Goal: Task Accomplishment & Management: Complete application form

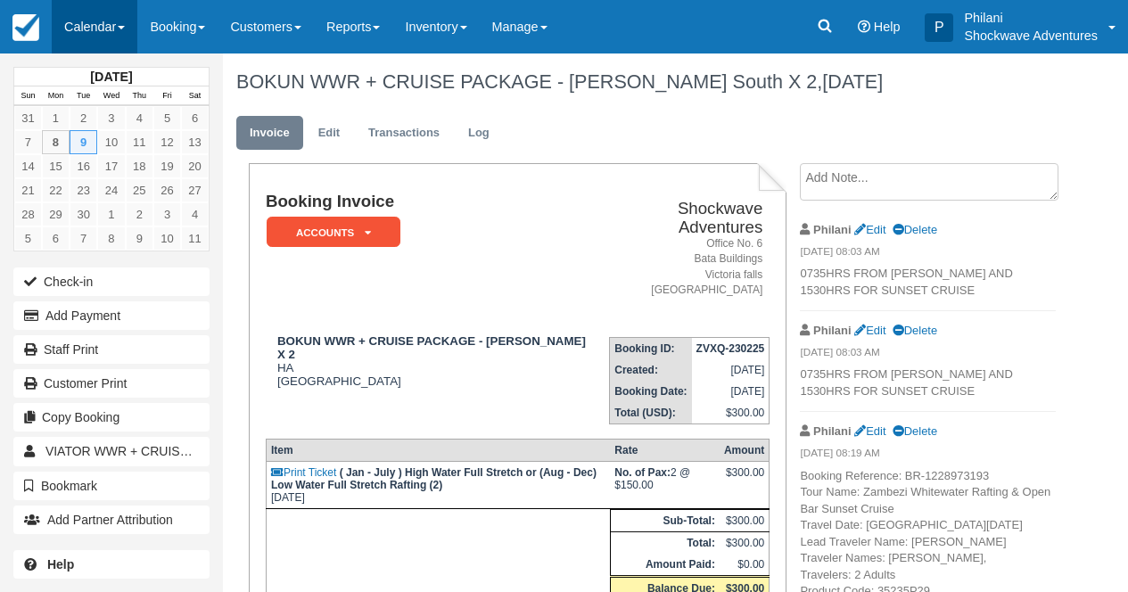
click at [118, 33] on link "Calendar" at bounding box center [95, 27] width 86 height 54
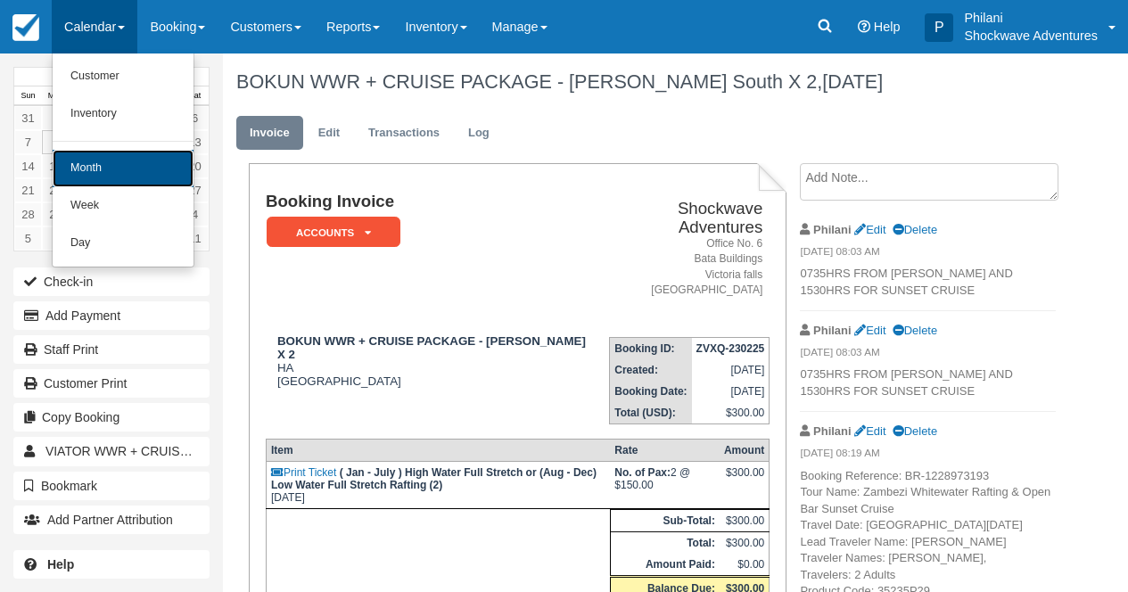
click at [121, 174] on link "Month" at bounding box center [123, 168] width 141 height 37
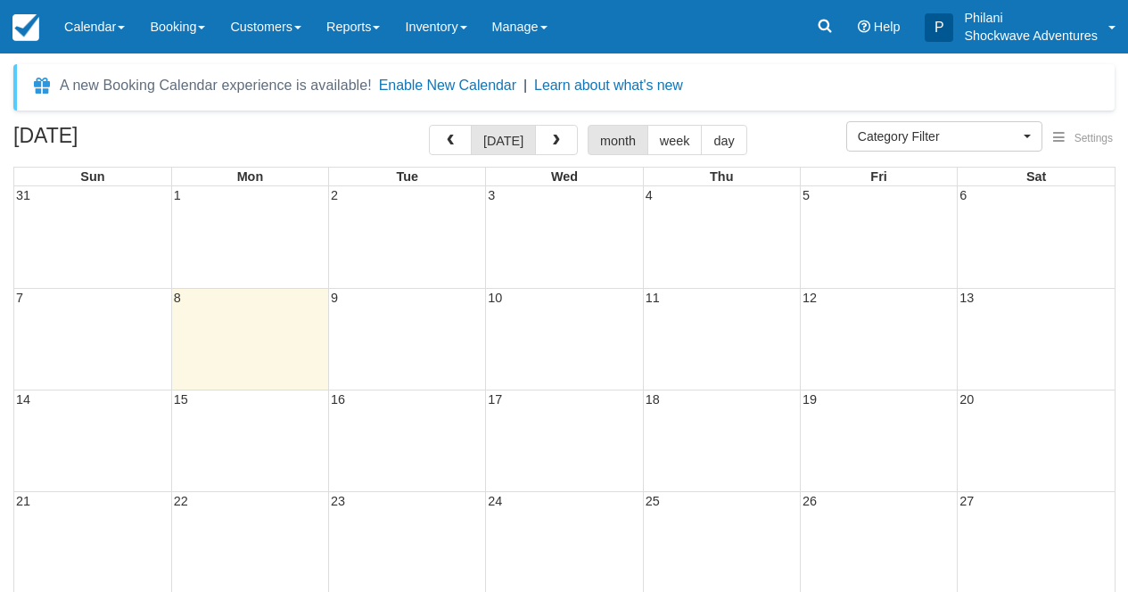
select select
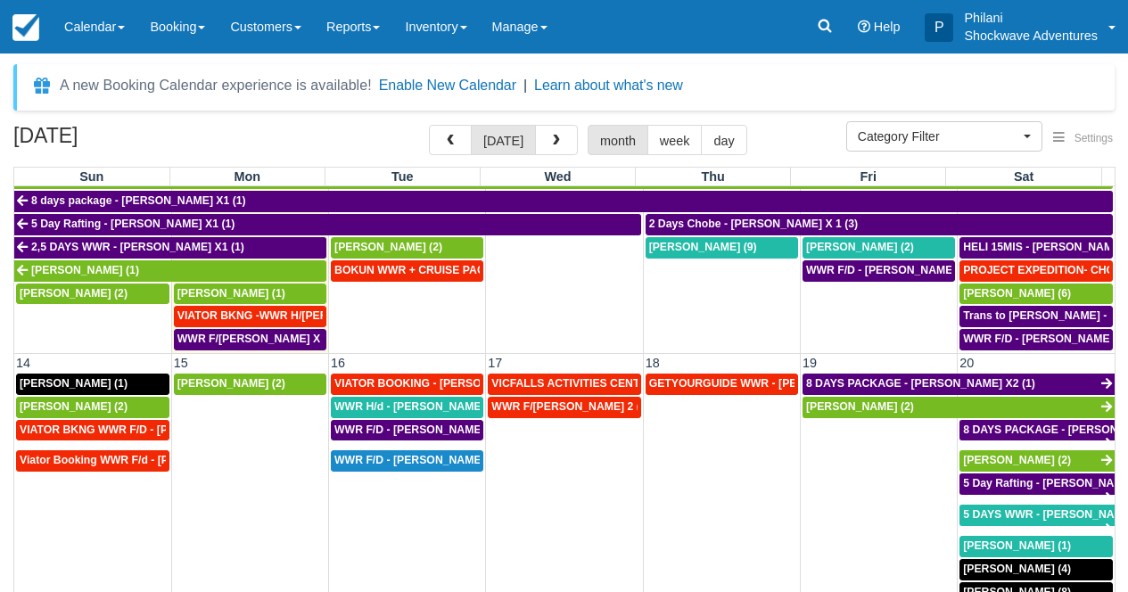
scroll to position [416, 0]
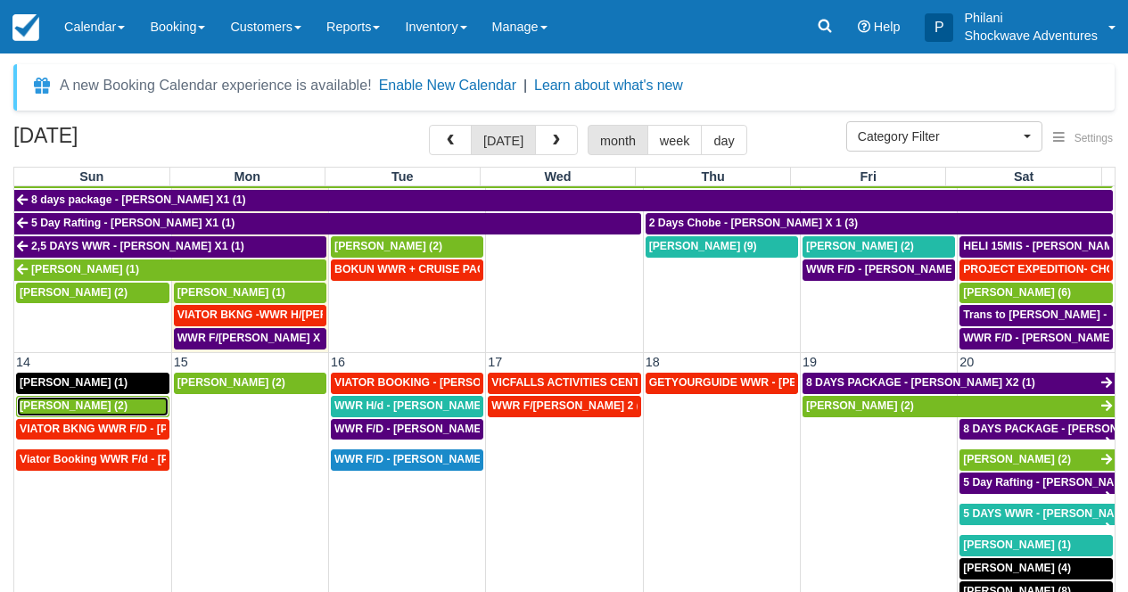
click at [111, 408] on span "Shun Takahashi (2)" at bounding box center [74, 406] width 108 height 12
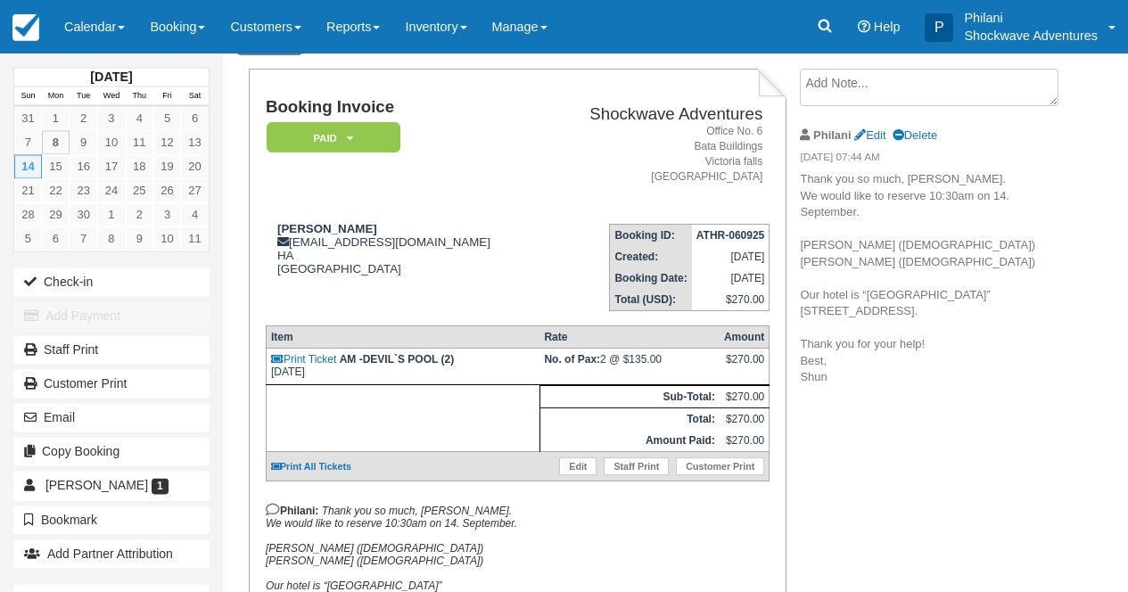
scroll to position [100, 0]
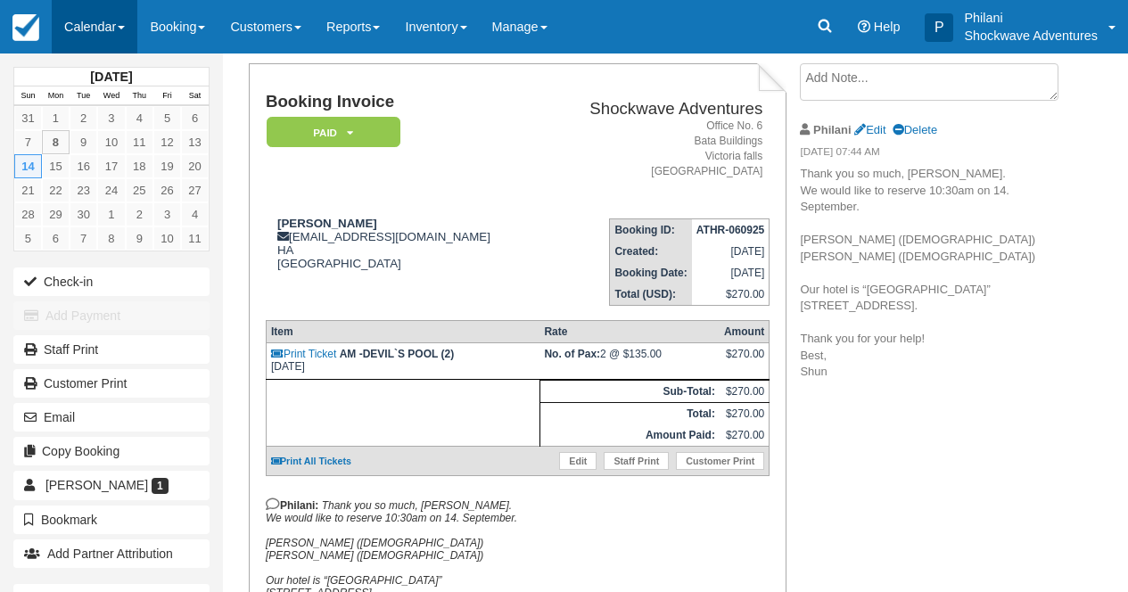
click at [110, 31] on link "Calendar" at bounding box center [95, 27] width 86 height 54
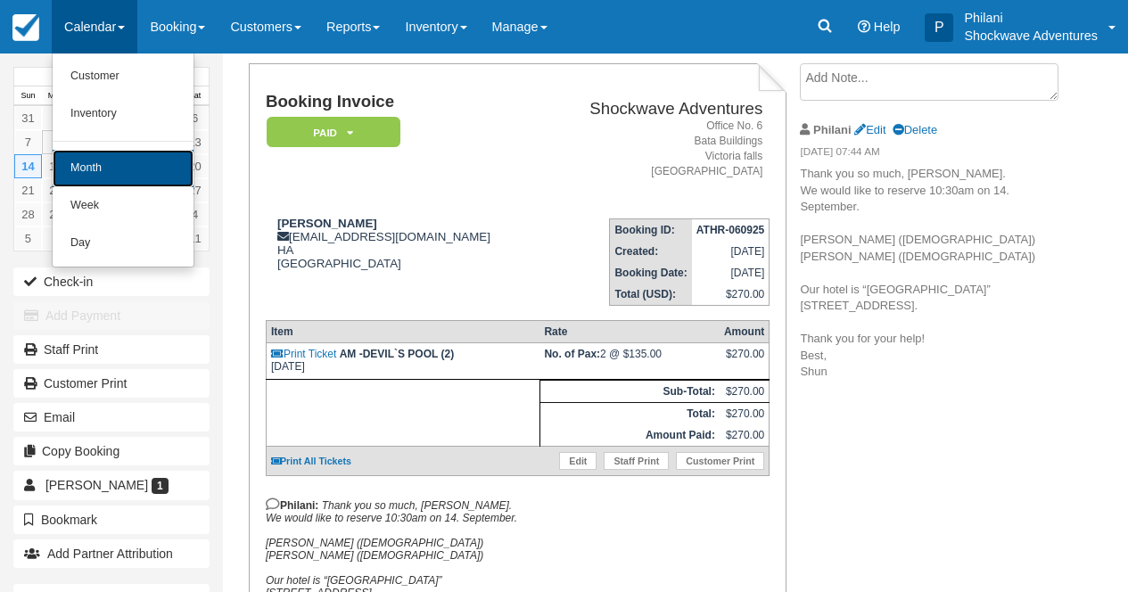
click at [149, 166] on link "Month" at bounding box center [123, 168] width 141 height 37
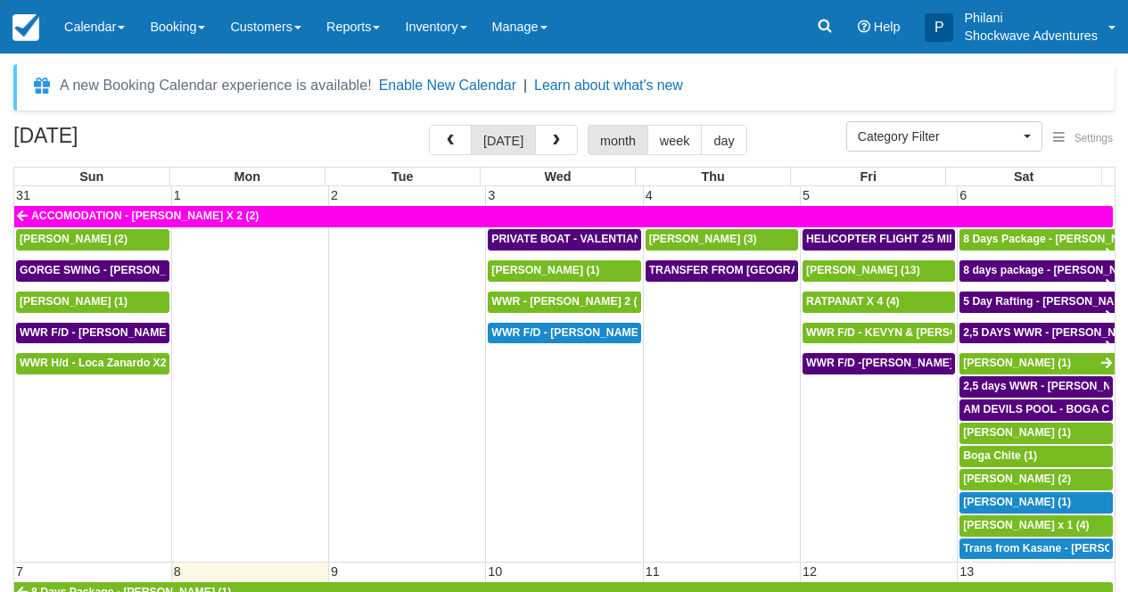
select select
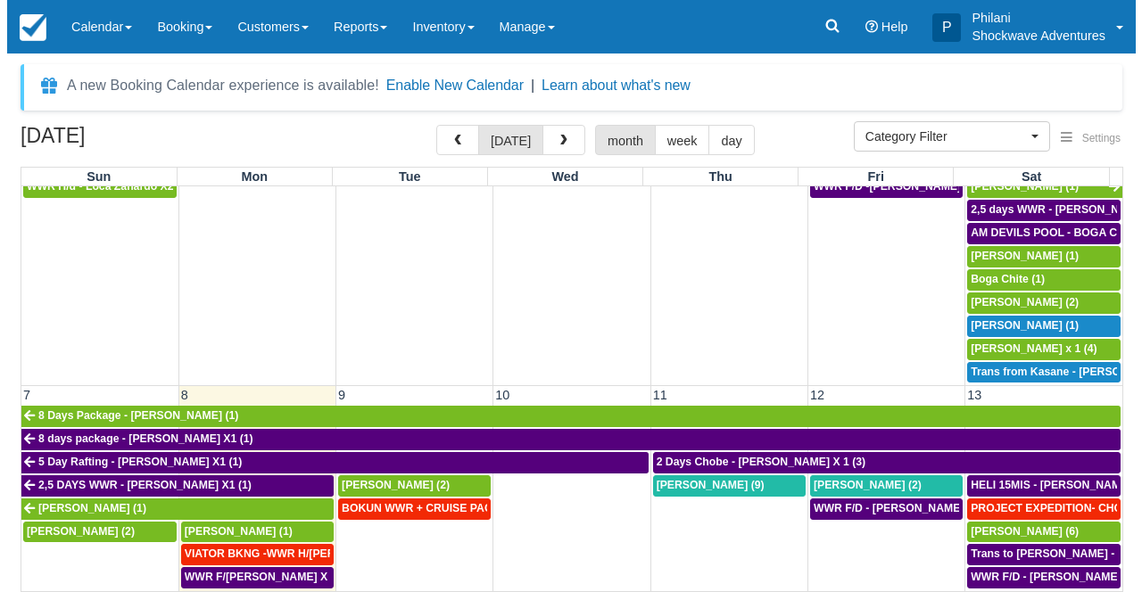
scroll to position [321, 0]
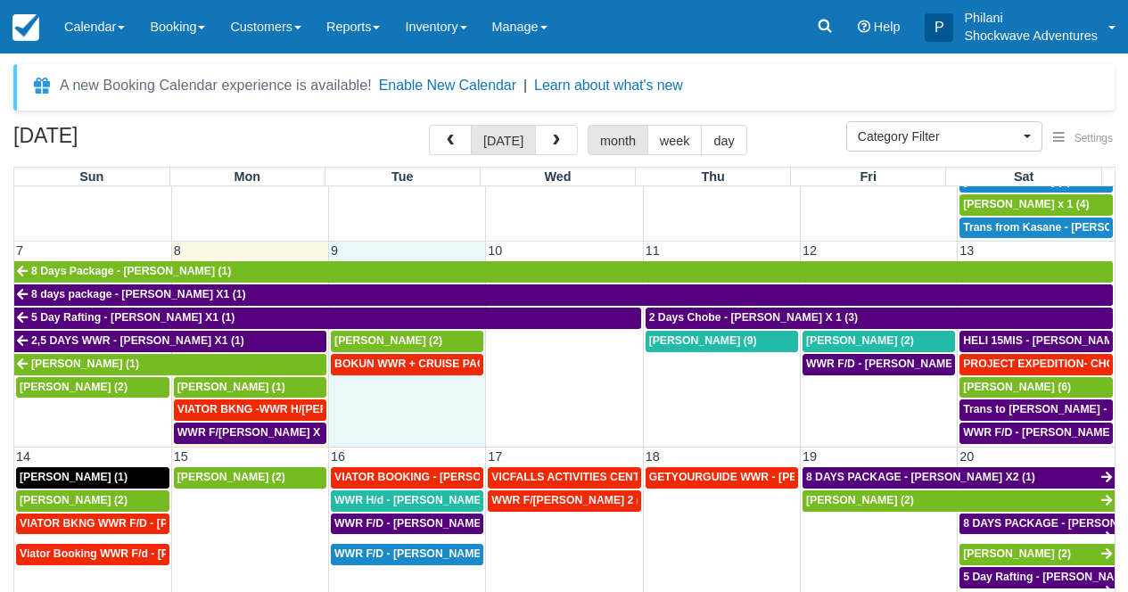
click at [420, 250] on td "9" at bounding box center [407, 251] width 157 height 19
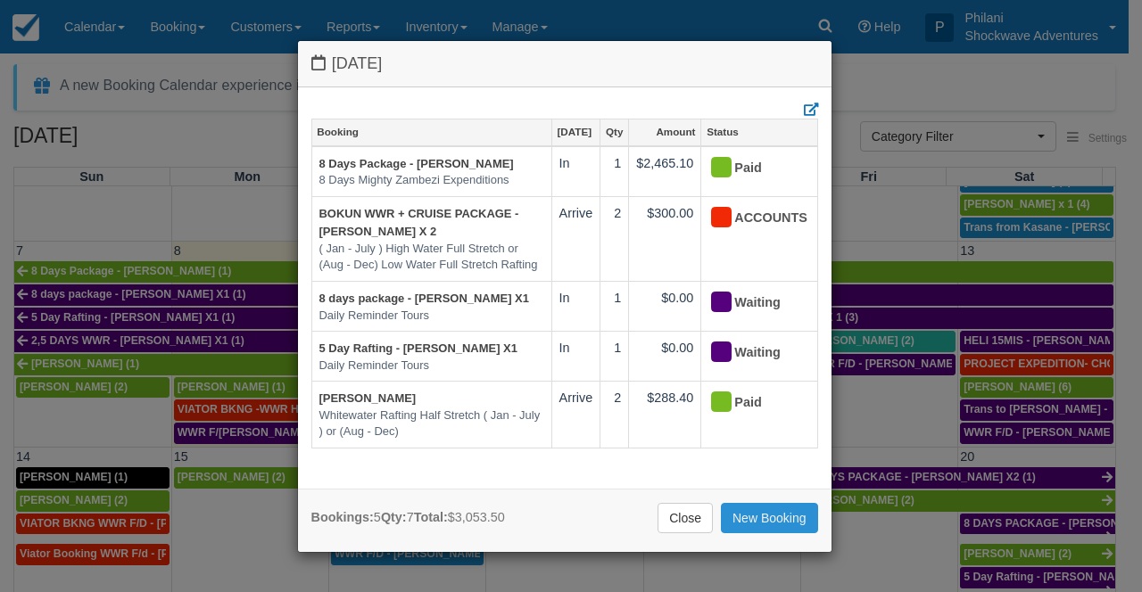
click at [783, 513] on link "New Booking" at bounding box center [769, 518] width 97 height 30
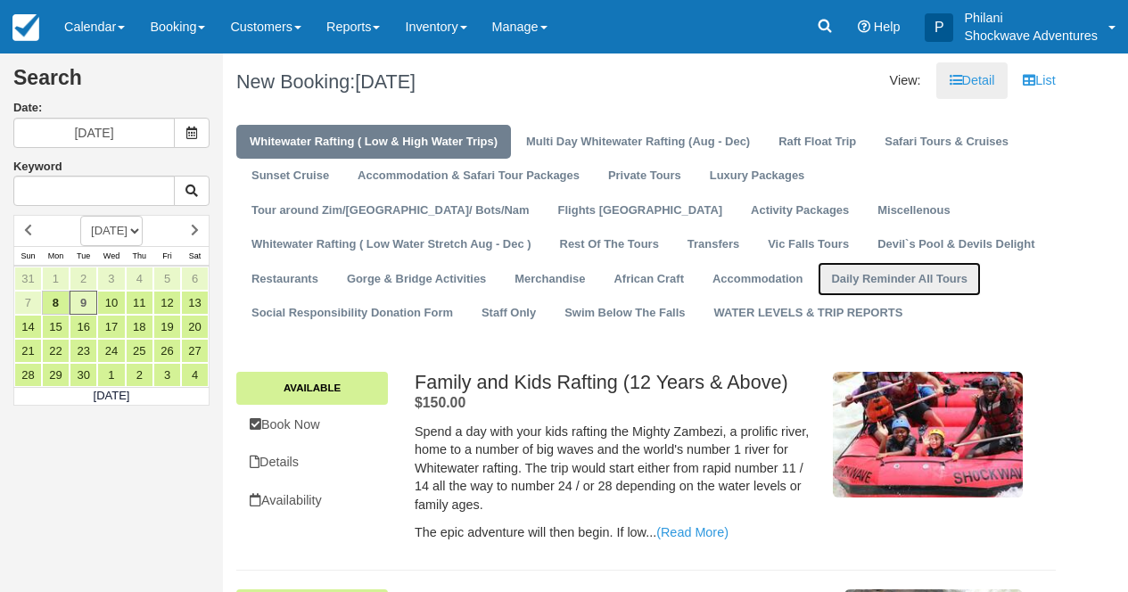
click at [818, 284] on link "Daily Reminder All Tours" at bounding box center [899, 279] width 163 height 35
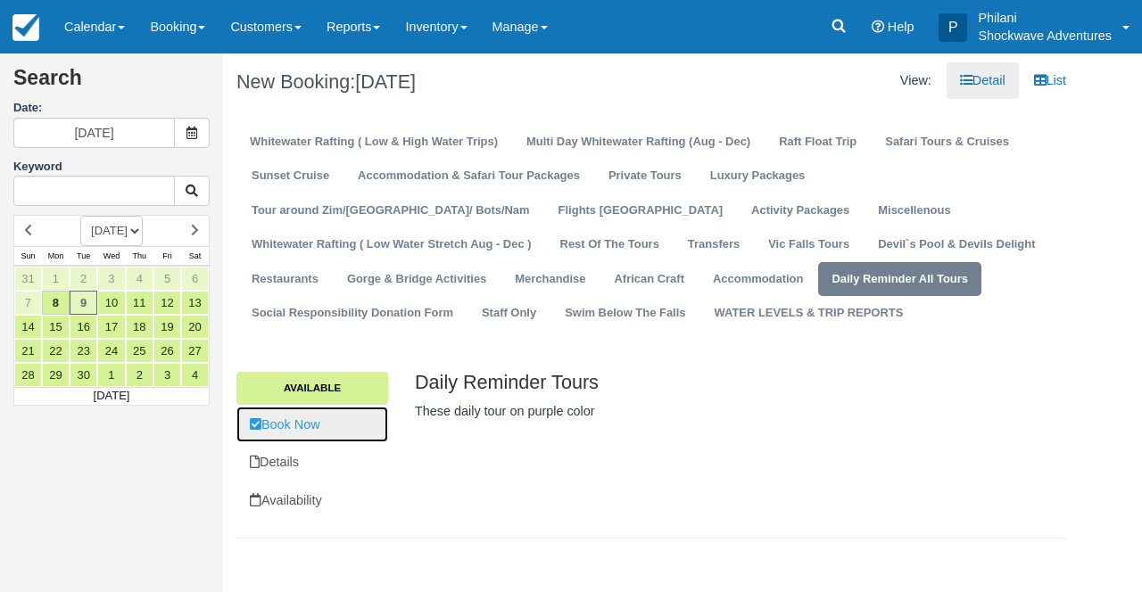
click at [317, 422] on link "Book Now" at bounding box center [312, 425] width 152 height 37
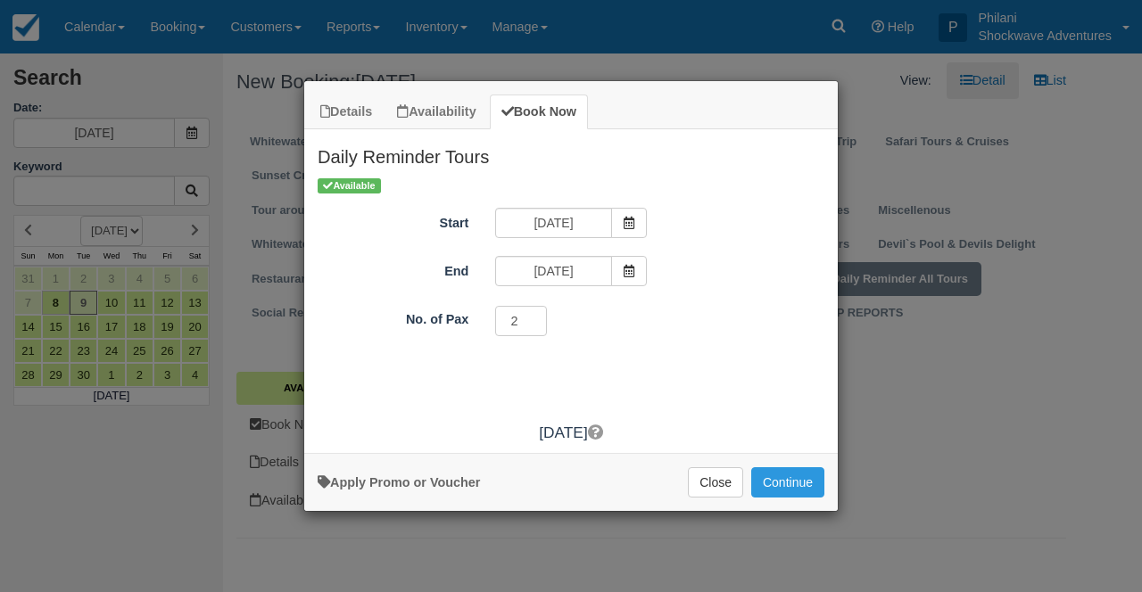
type input "2"
click at [538, 318] on input "2" at bounding box center [521, 321] width 52 height 30
click at [636, 264] on span "Item Modal" at bounding box center [629, 271] width 36 height 30
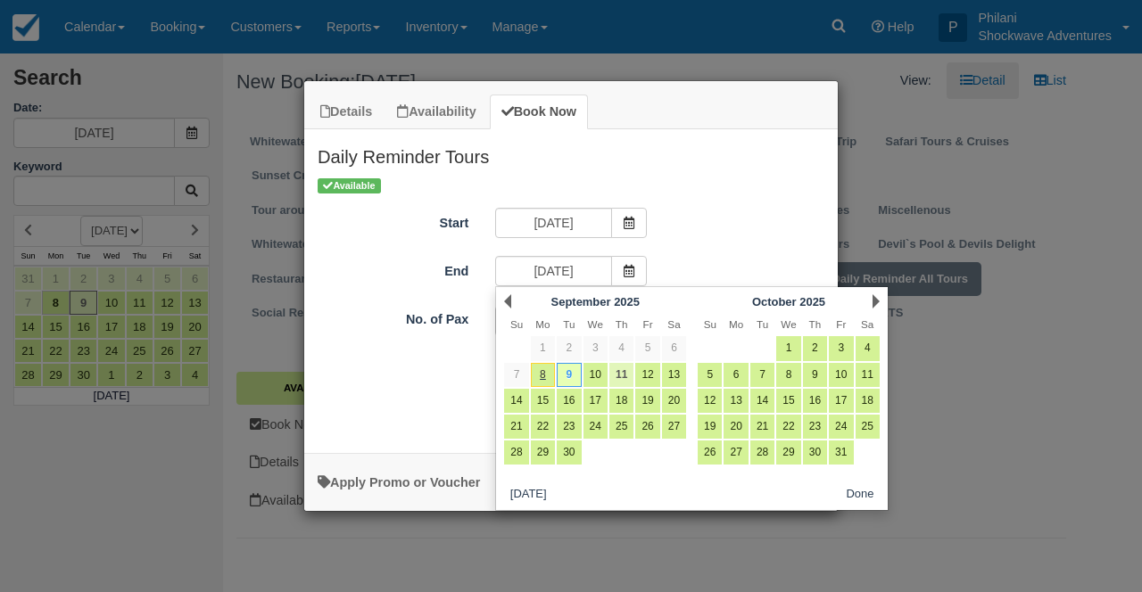
click at [623, 373] on link "11" at bounding box center [621, 375] width 24 height 24
type input "09/11/25"
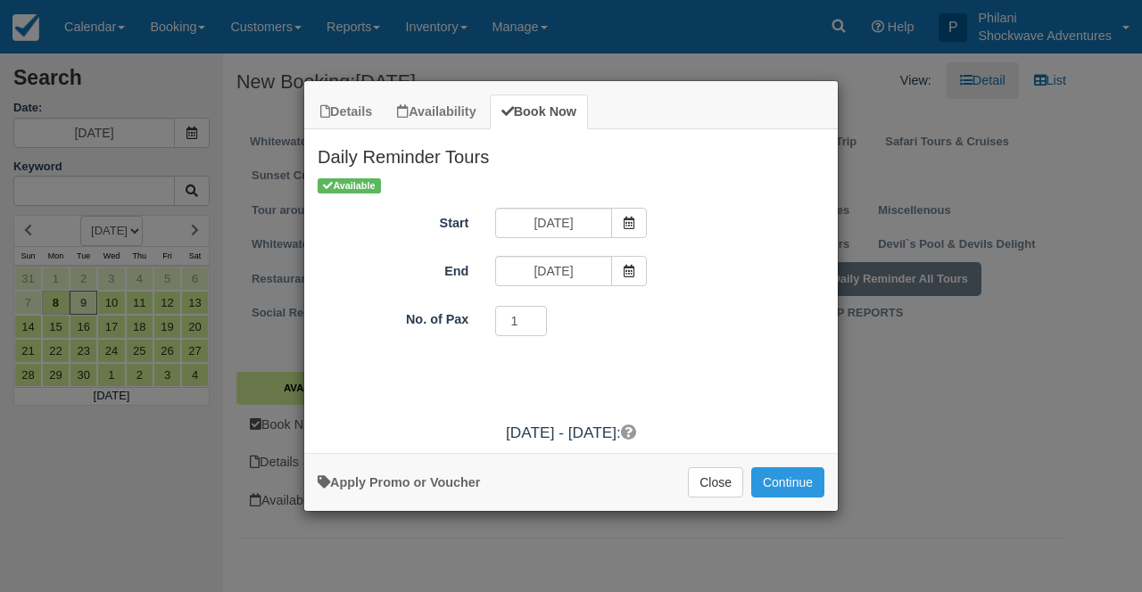
type input "1"
click at [535, 323] on input "1" at bounding box center [521, 321] width 52 height 30
click at [797, 476] on button "Continue" at bounding box center [787, 482] width 73 height 30
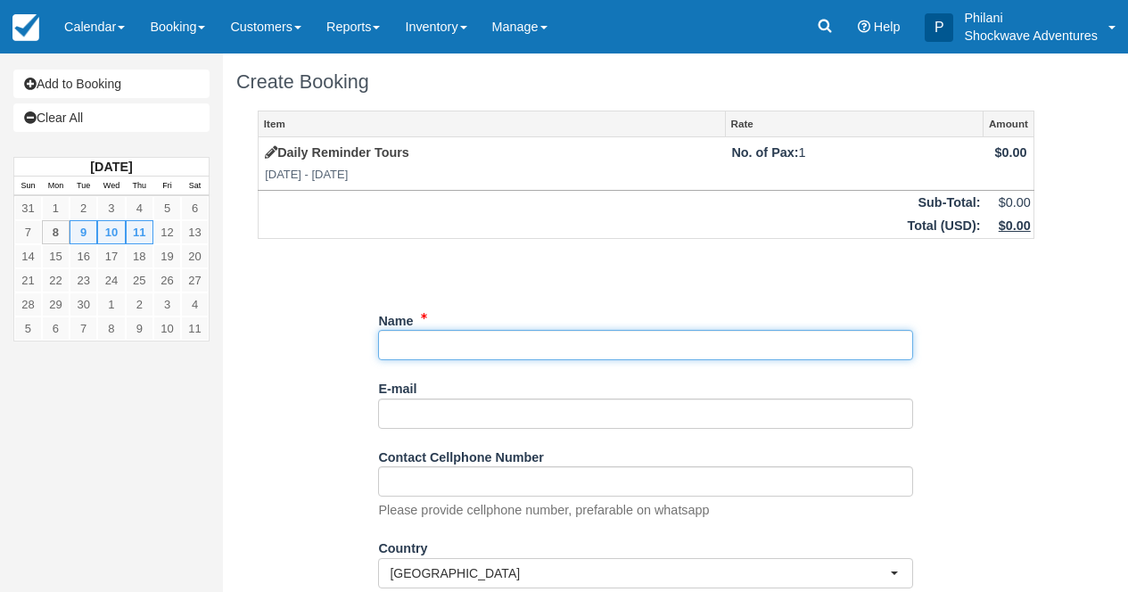
click at [401, 345] on input "Name" at bounding box center [645, 345] width 535 height 30
type input "W"
paste input "Derrick Mawire"
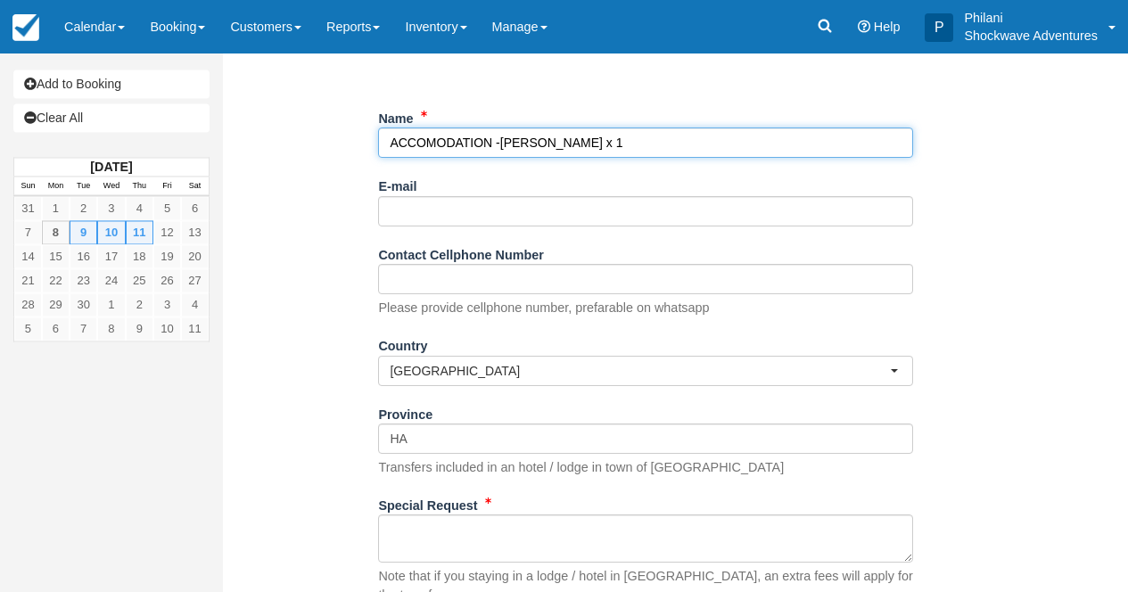
scroll to position [214, 0]
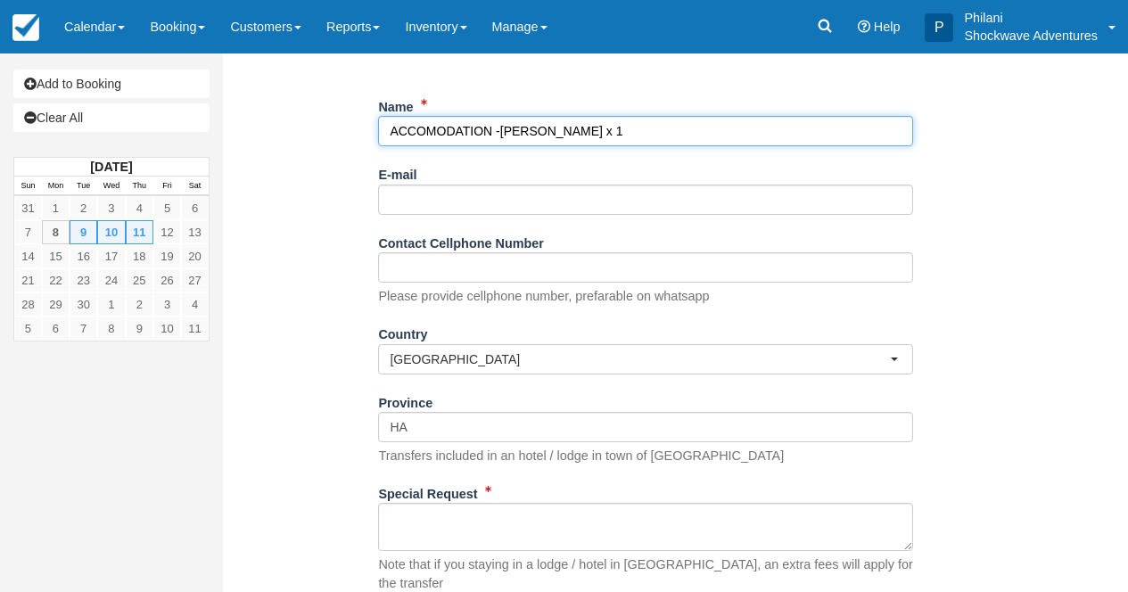
type input "ACCOMODATION -Derrick Mawire x 1"
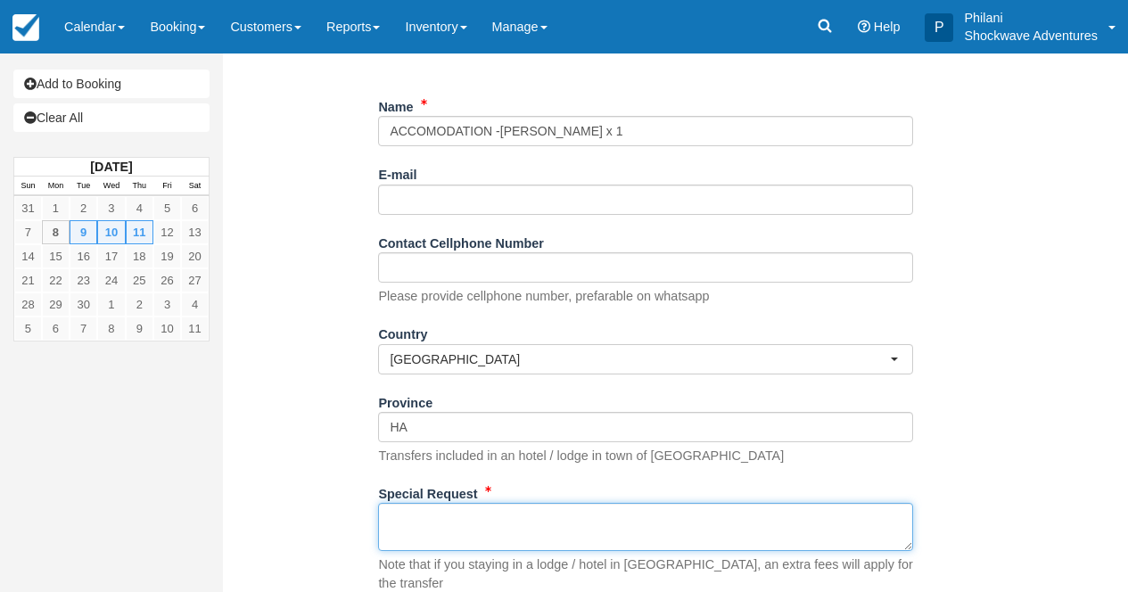
click at [428, 526] on textarea "Special Request" at bounding box center [645, 527] width 535 height 48
paste textarea "Shockwave Home Near Batonka Lodge (Room 2) Room Check-in Tue, Sep 9 1:00 PM Che…"
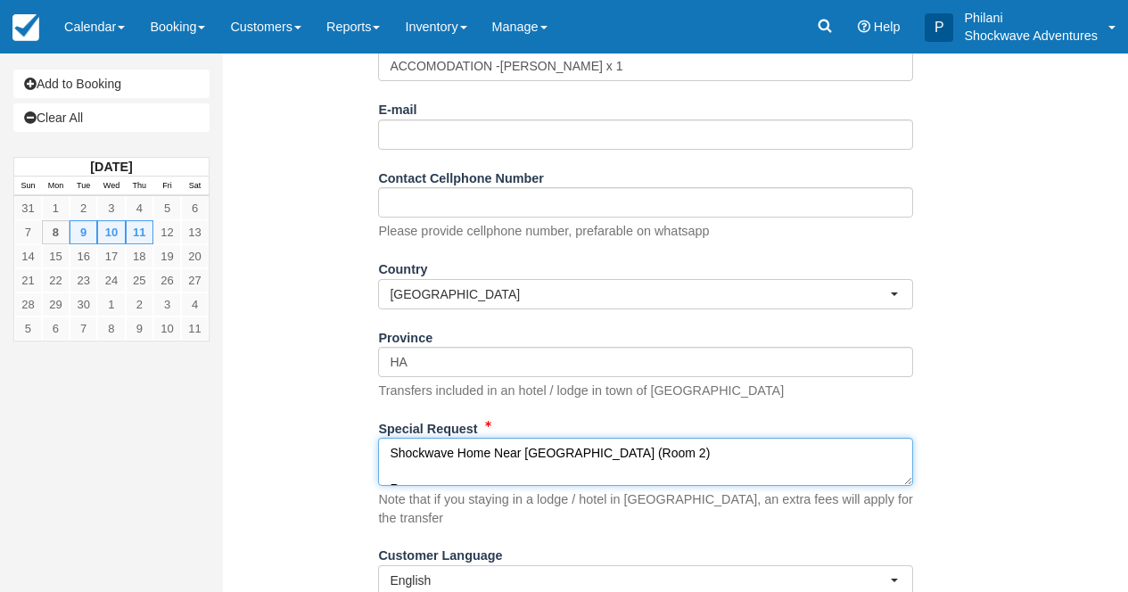
scroll to position [328, 0]
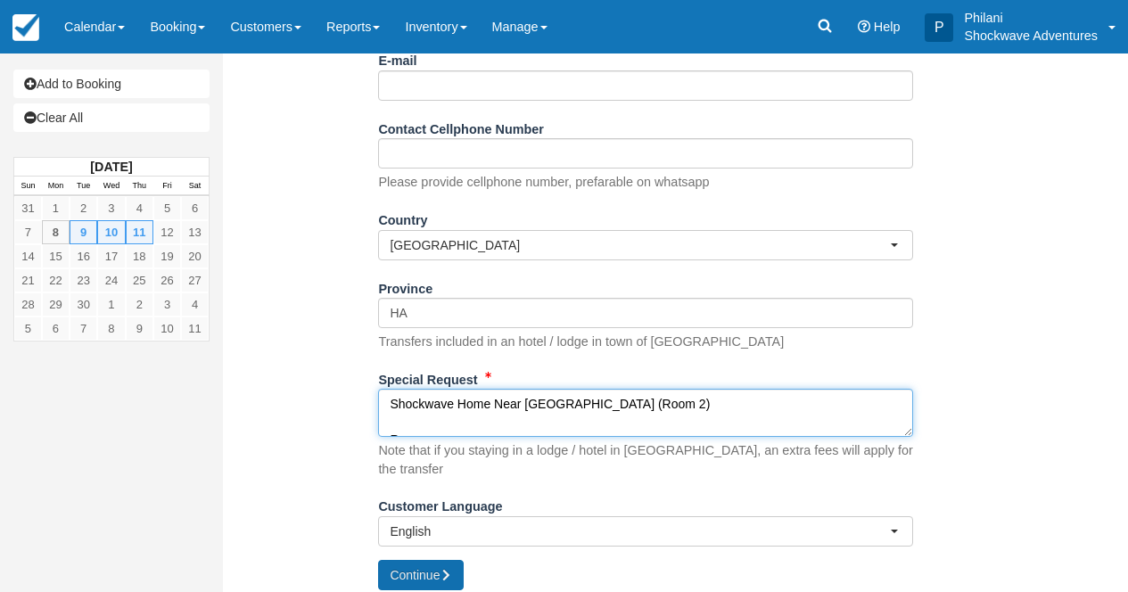
type textarea "Shockwave Home Near Batonka Lodge (Room 2) Room Check-in Tue, Sep 9 1:00 PM Che…"
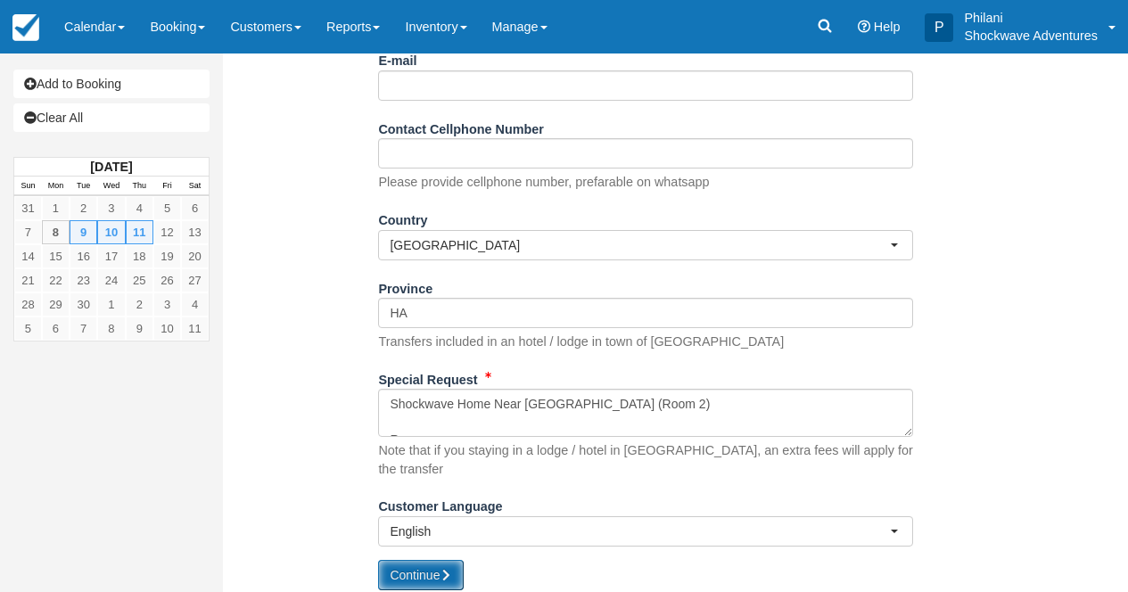
click at [421, 567] on button "Continue" at bounding box center [421, 575] width 86 height 30
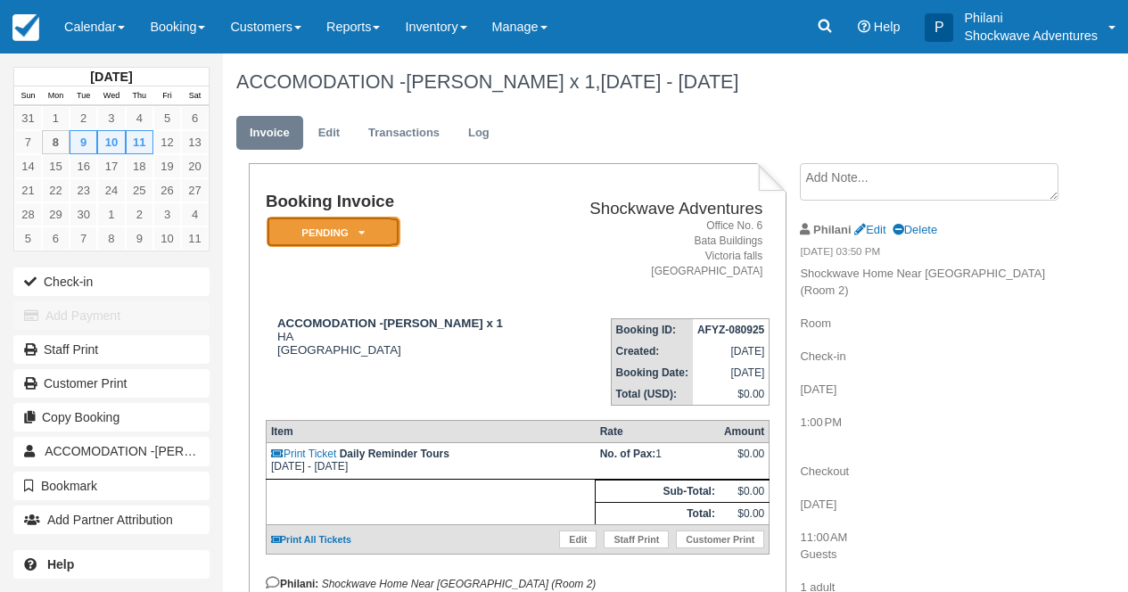
click at [375, 238] on em "Pending" at bounding box center [334, 232] width 134 height 31
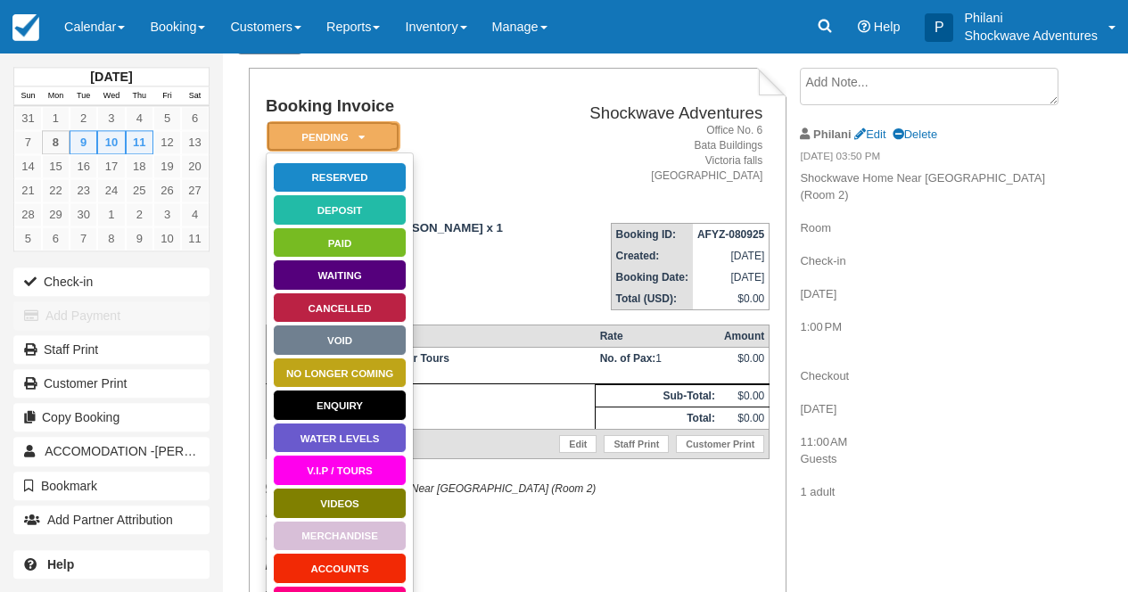
scroll to position [143, 0]
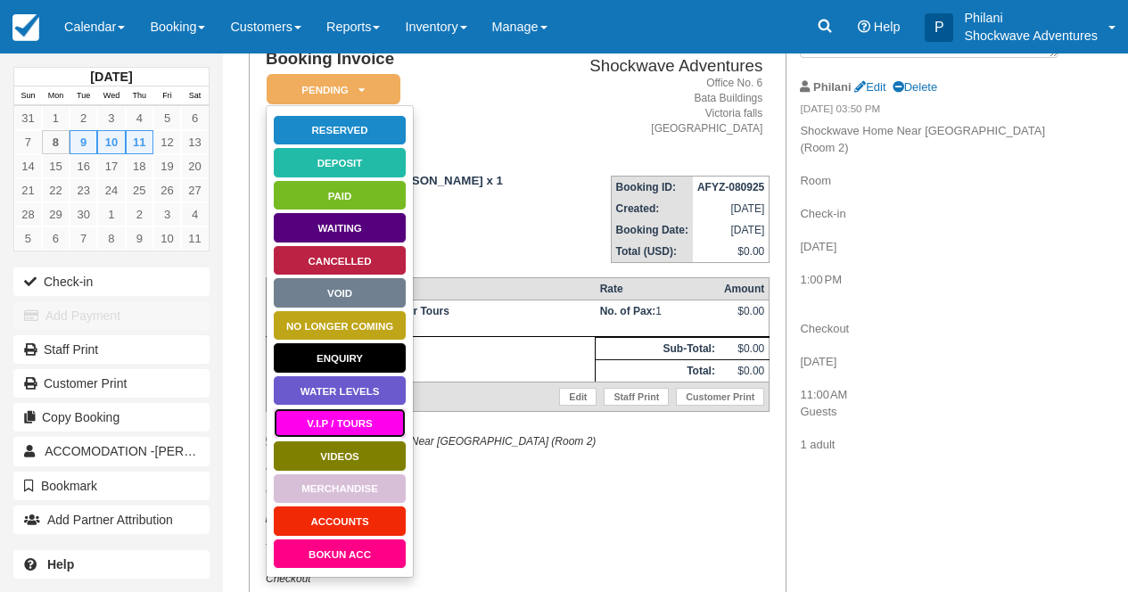
click at [353, 421] on link "V.I.P / TOURS" at bounding box center [340, 423] width 134 height 31
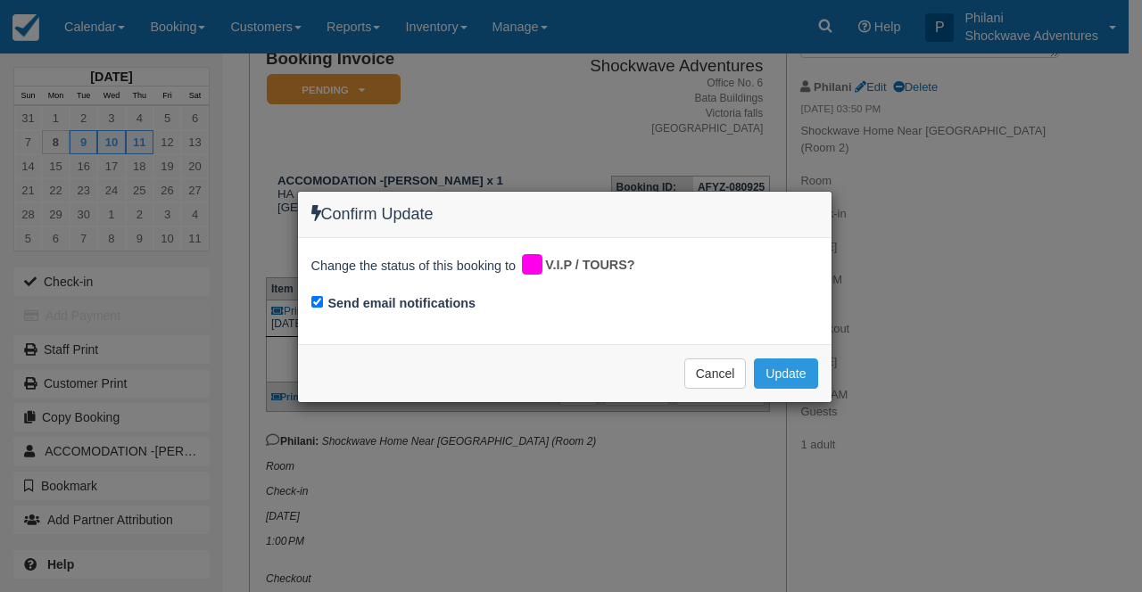
click at [310, 301] on div "Change the status of this booking to V.I.P / TOURS? Send email notifications" at bounding box center [564, 291] width 533 height 106
click at [316, 298] on input "Send email notifications" at bounding box center [317, 302] width 12 height 12
checkbox input "false"
drag, startPoint x: 780, startPoint y: 369, endPoint x: 1060, endPoint y: 441, distance: 289.2
click at [780, 370] on button "Update" at bounding box center [785, 374] width 63 height 30
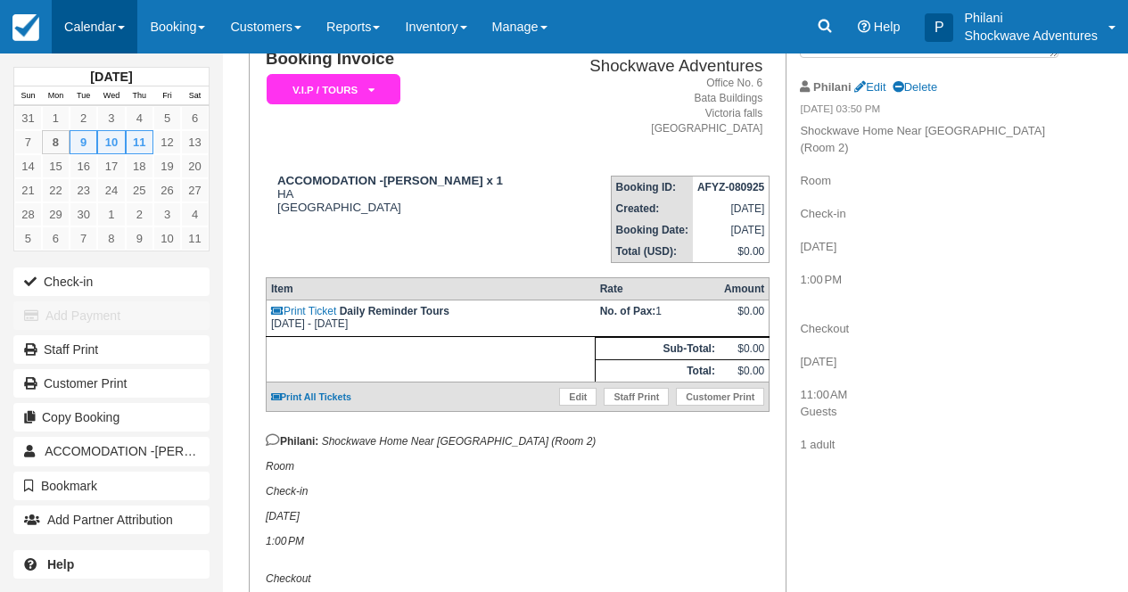
click at [111, 19] on link "Calendar" at bounding box center [95, 27] width 86 height 54
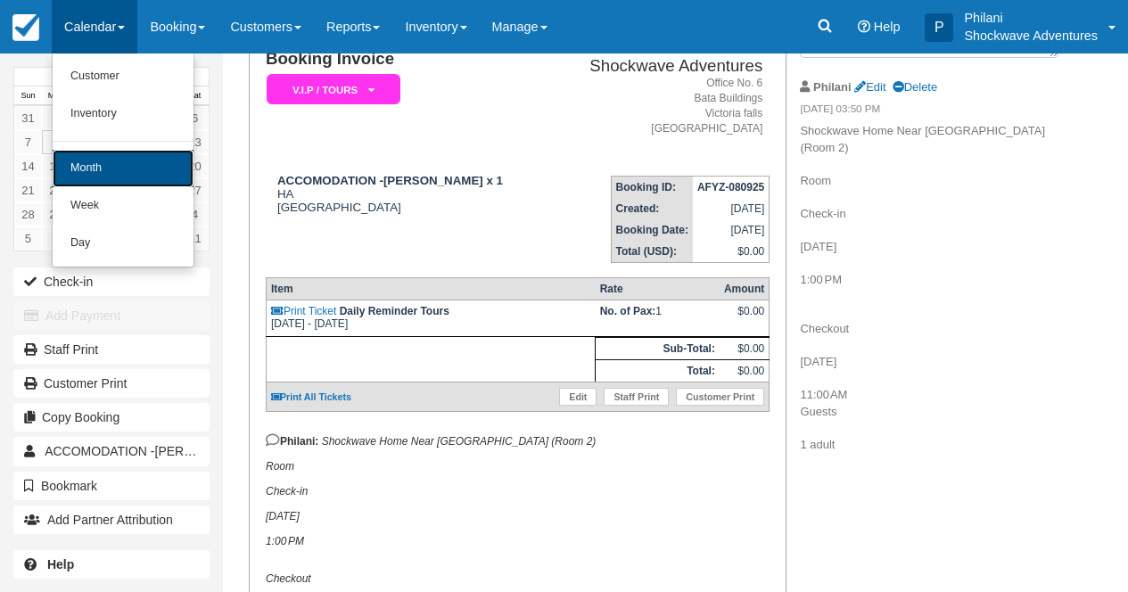
click at [150, 169] on link "Month" at bounding box center [123, 168] width 141 height 37
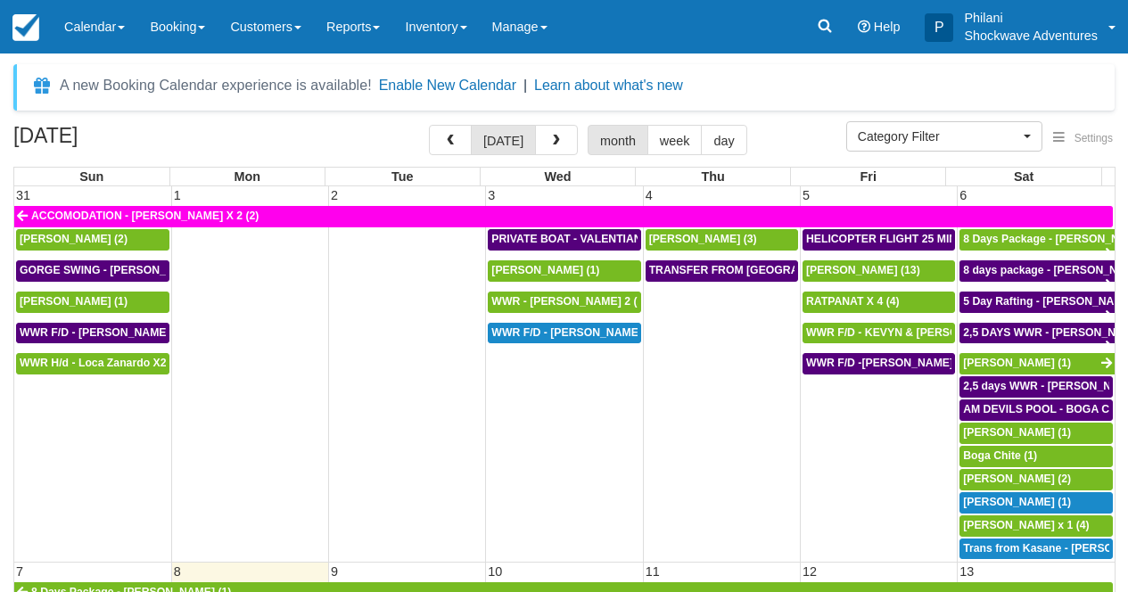
select select
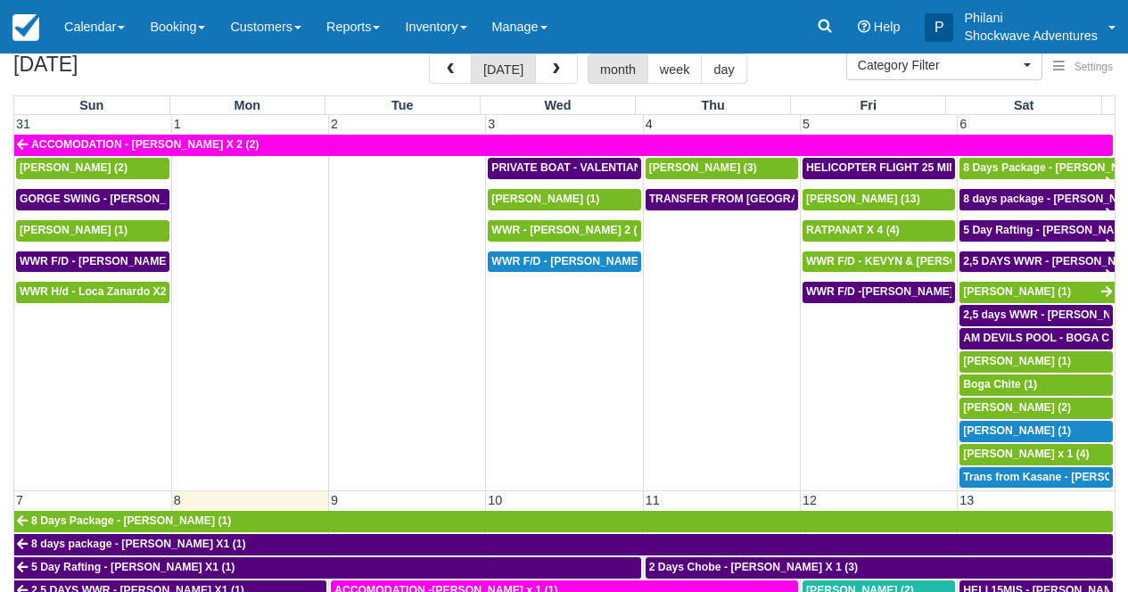
scroll to position [369, 0]
